Goal: Information Seeking & Learning: Learn about a topic

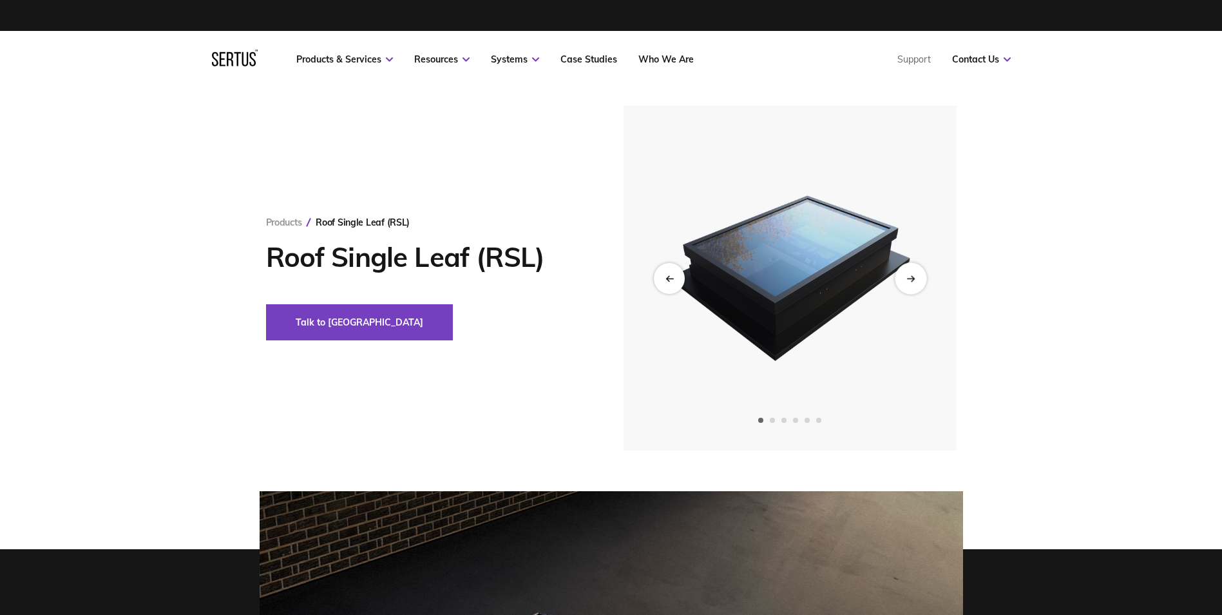
click at [917, 282] on div "Next slide" at bounding box center [911, 278] width 32 height 32
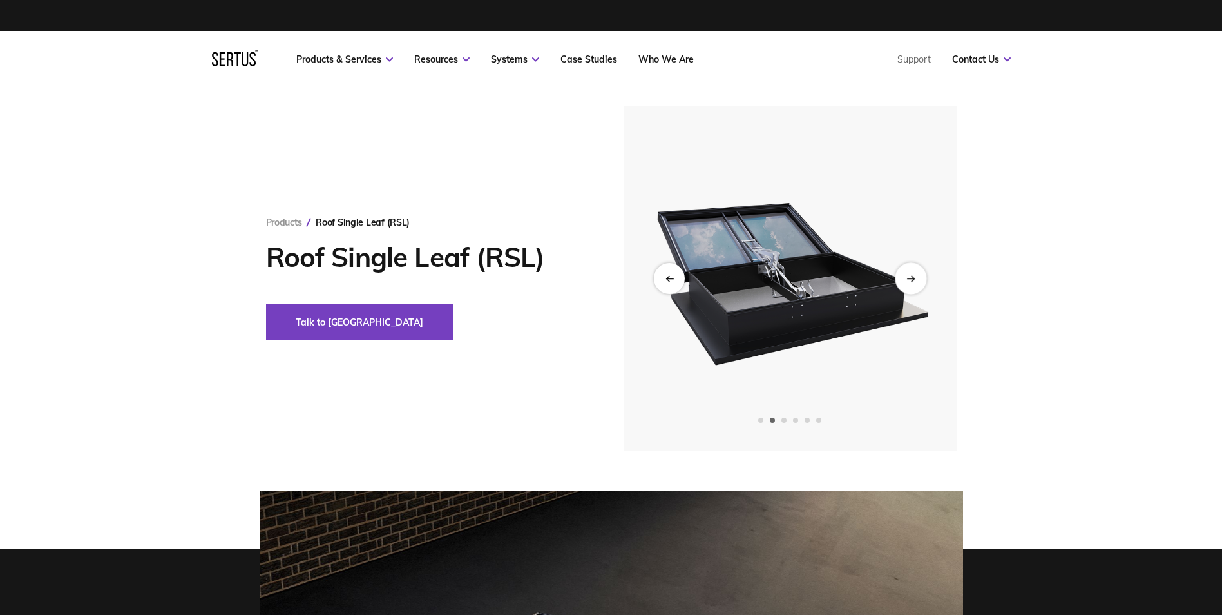
click at [917, 282] on div "Next slide" at bounding box center [911, 278] width 32 height 32
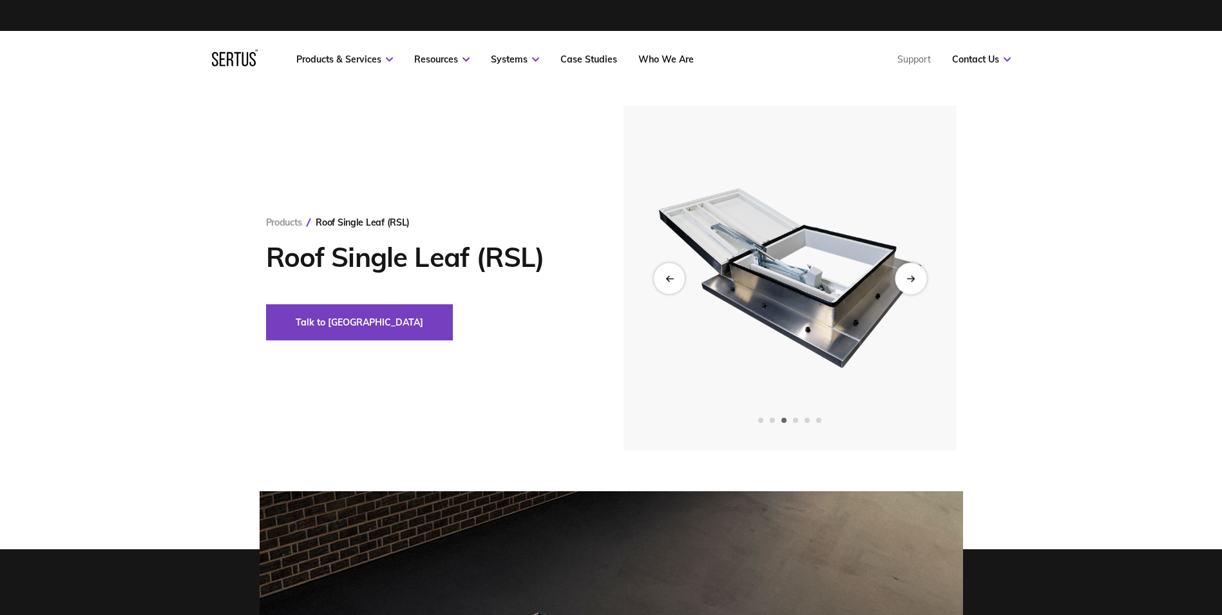
click at [917, 282] on div "Next slide" at bounding box center [911, 278] width 32 height 32
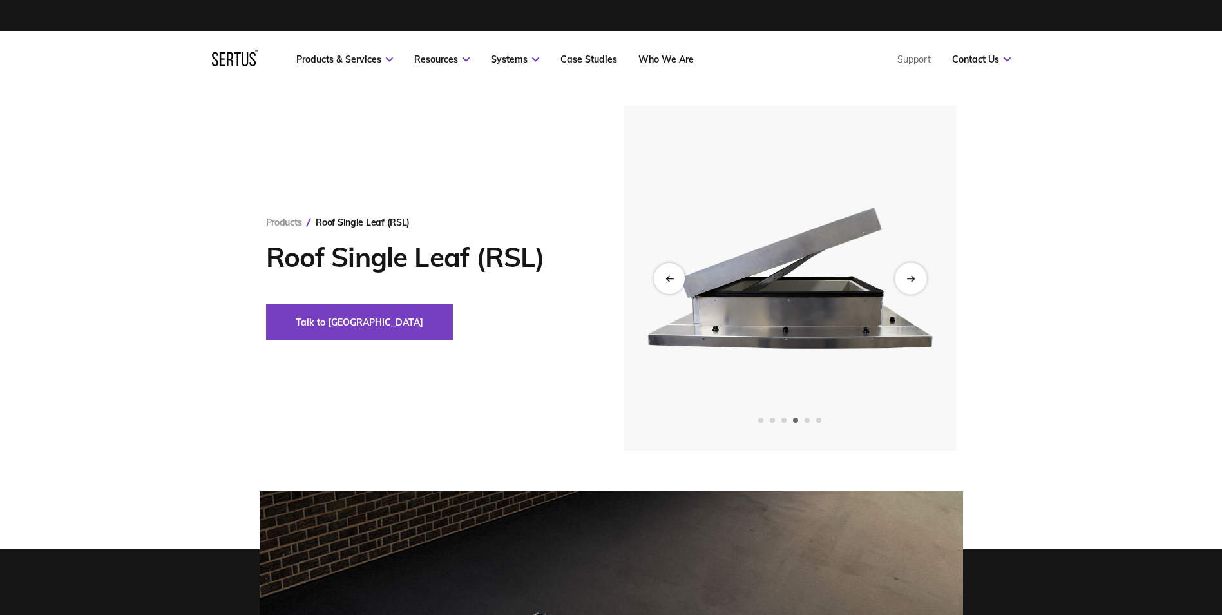
click at [917, 282] on div "Next slide" at bounding box center [911, 278] width 32 height 32
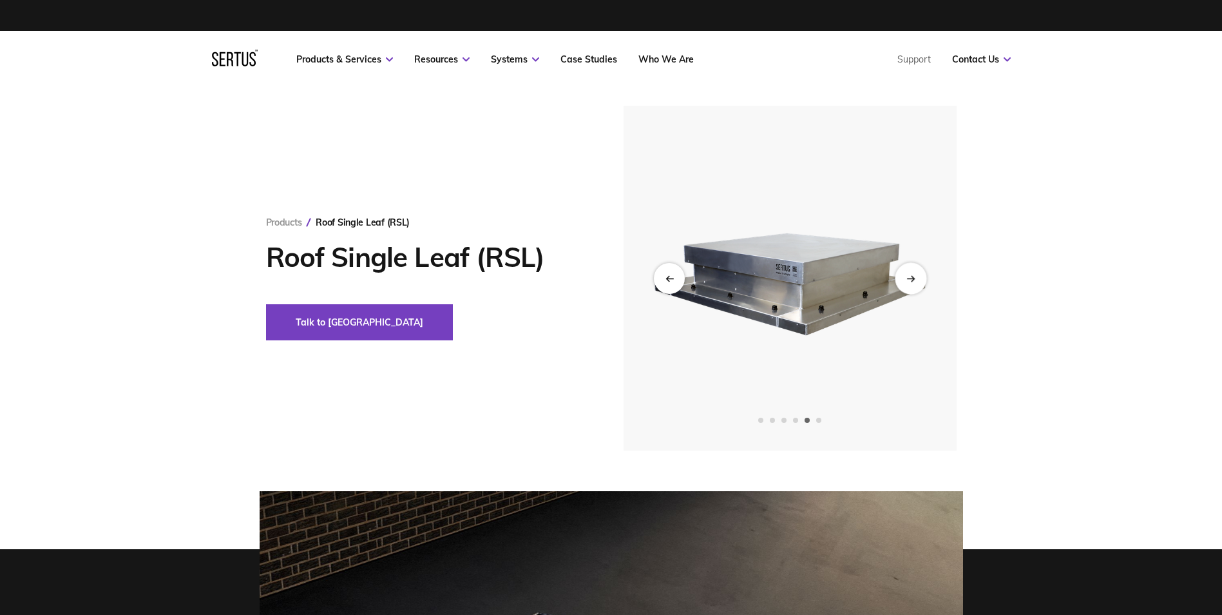
click at [917, 282] on div "Next slide" at bounding box center [911, 278] width 32 height 32
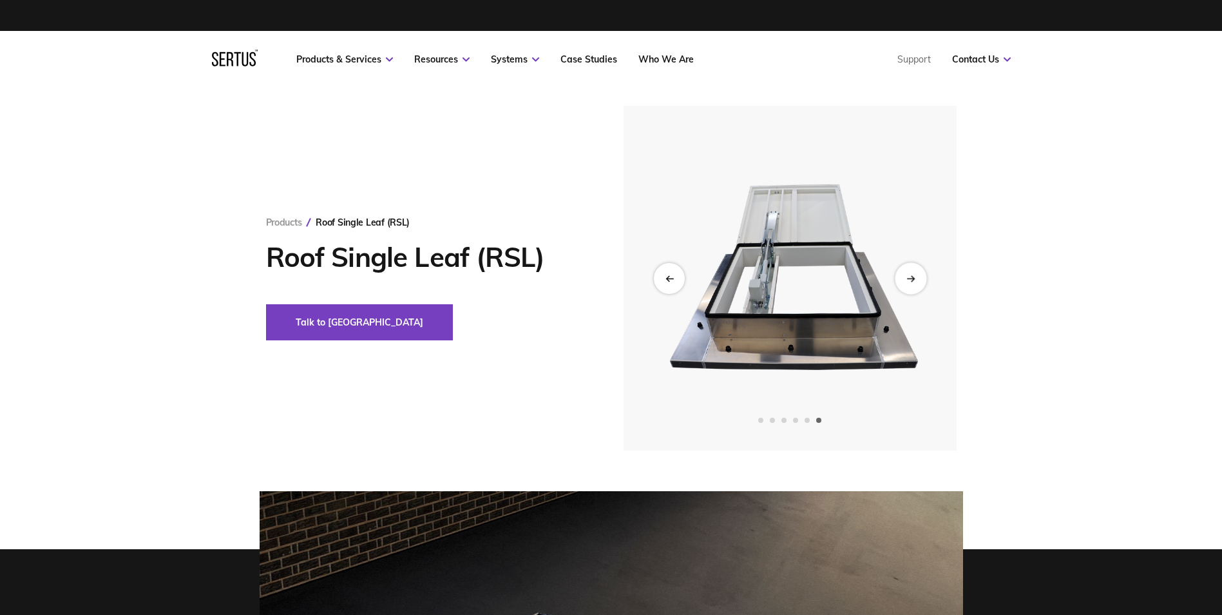
click at [917, 282] on div "Next slide" at bounding box center [911, 278] width 32 height 32
click at [666, 285] on div "Previous slide" at bounding box center [669, 278] width 32 height 32
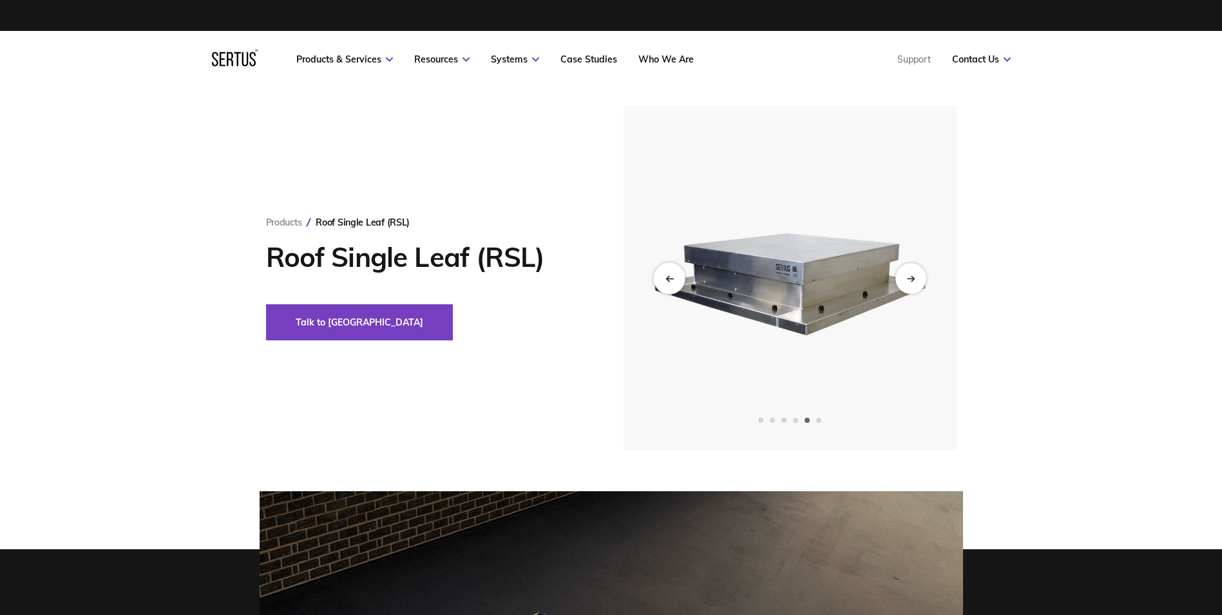
click at [666, 285] on div "Previous slide" at bounding box center [669, 278] width 32 height 32
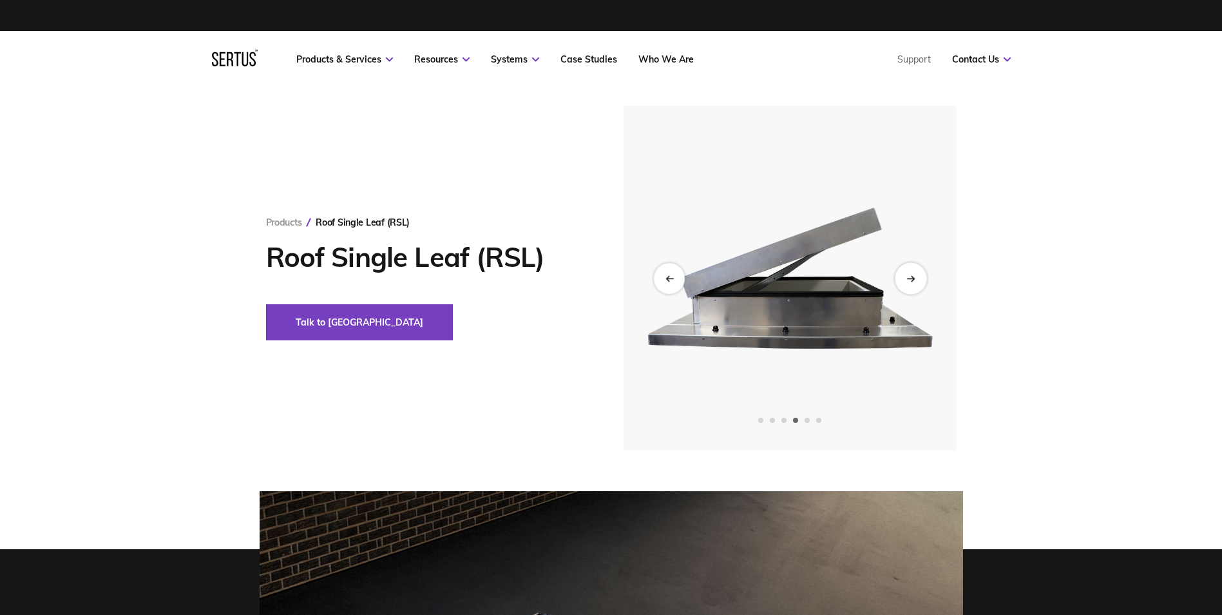
click at [916, 271] on div "Next slide" at bounding box center [911, 278] width 32 height 32
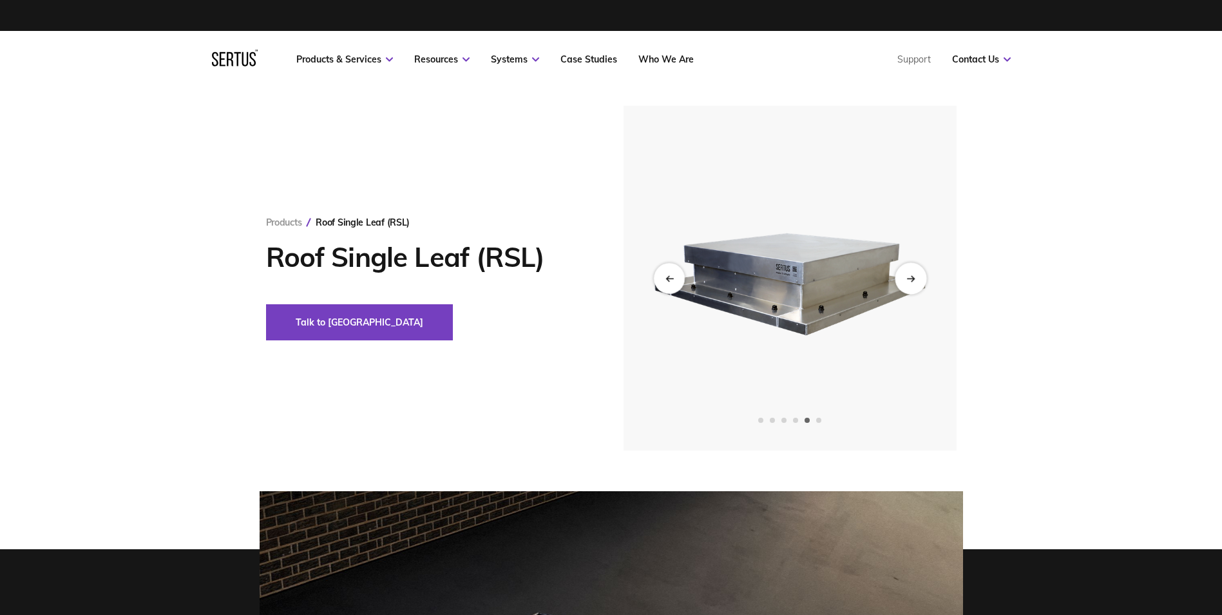
click at [916, 271] on div "Next slide" at bounding box center [911, 278] width 32 height 32
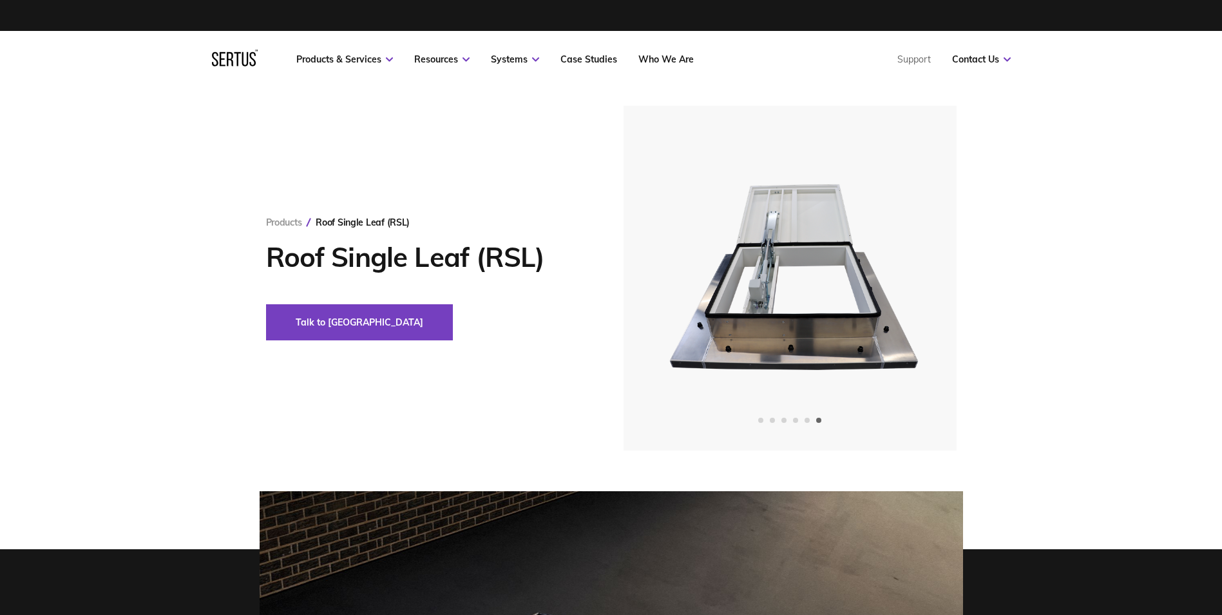
click at [671, 358] on img at bounding box center [789, 278] width 316 height 345
